Goal: Find specific page/section: Find specific page/section

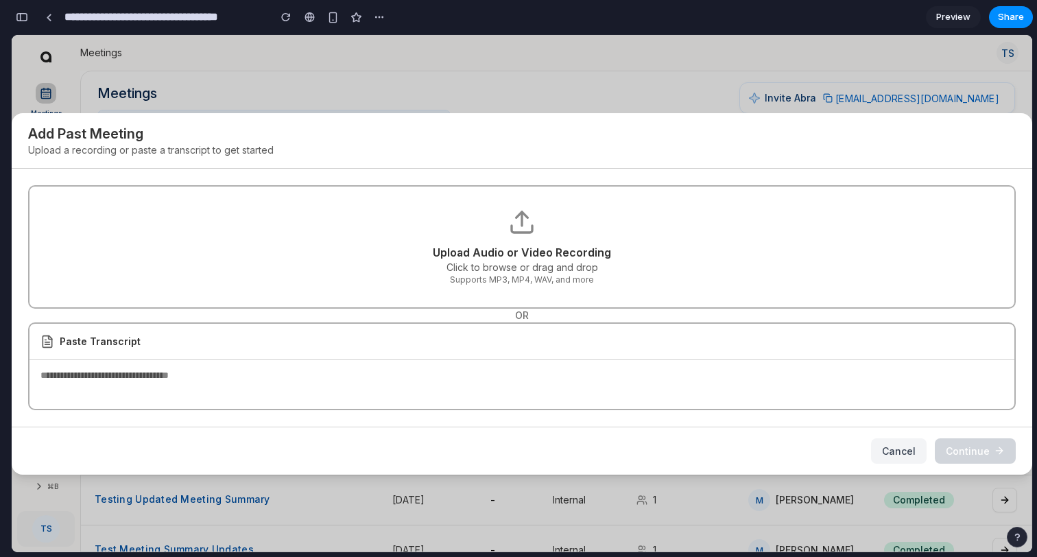
scroll to position [2903, 0]
click at [890, 442] on button "Cancel" at bounding box center [899, 450] width 56 height 25
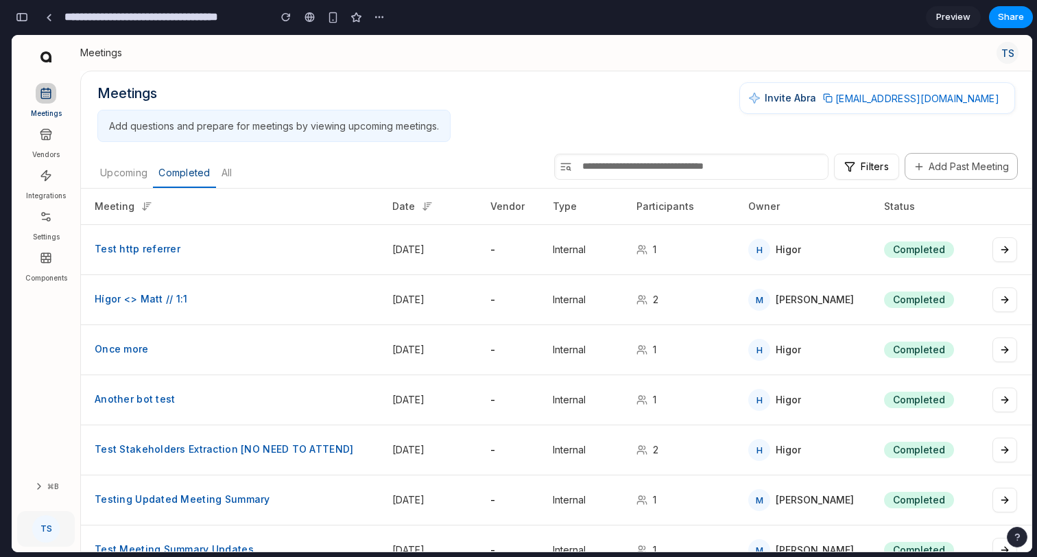
click at [639, 96] on div "Meetings Add questions and prepare for meetings by viewing upcoming meetings. I…" at bounding box center [556, 112] width 918 height 60
